Goal: Find specific page/section: Find specific page/section

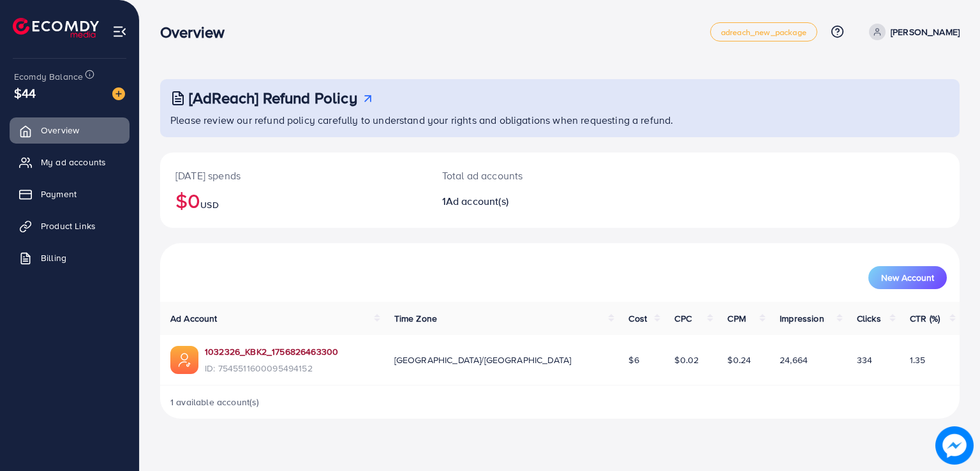
click at [271, 353] on link "1032326_KBK2_1756826463300" at bounding box center [271, 351] width 133 height 13
click at [107, 233] on link "Product Links" at bounding box center [70, 226] width 120 height 26
click at [105, 225] on link "Product Links" at bounding box center [70, 226] width 120 height 26
click at [98, 218] on link "Product Links" at bounding box center [70, 226] width 120 height 26
click at [81, 223] on span "Product Links" at bounding box center [71, 226] width 55 height 13
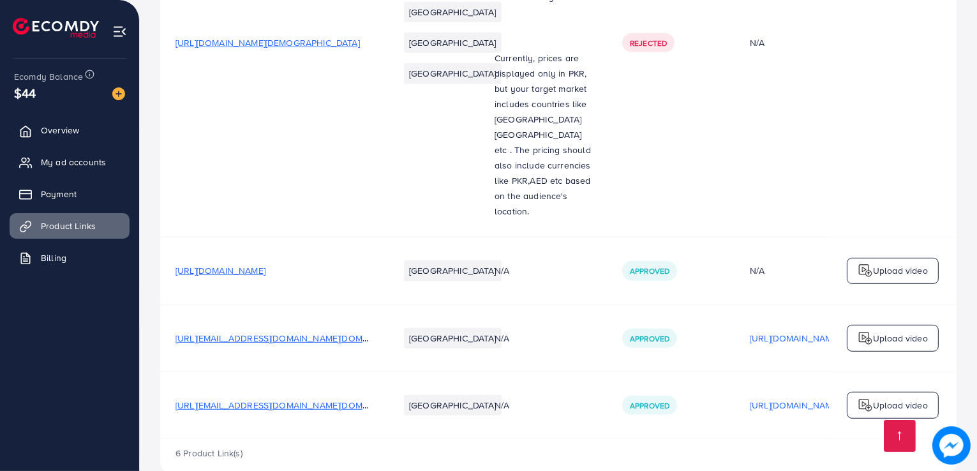
scroll to position [764, 0]
click at [79, 128] on span "Overview" at bounding box center [63, 130] width 38 height 13
